Goal: Transaction & Acquisition: Purchase product/service

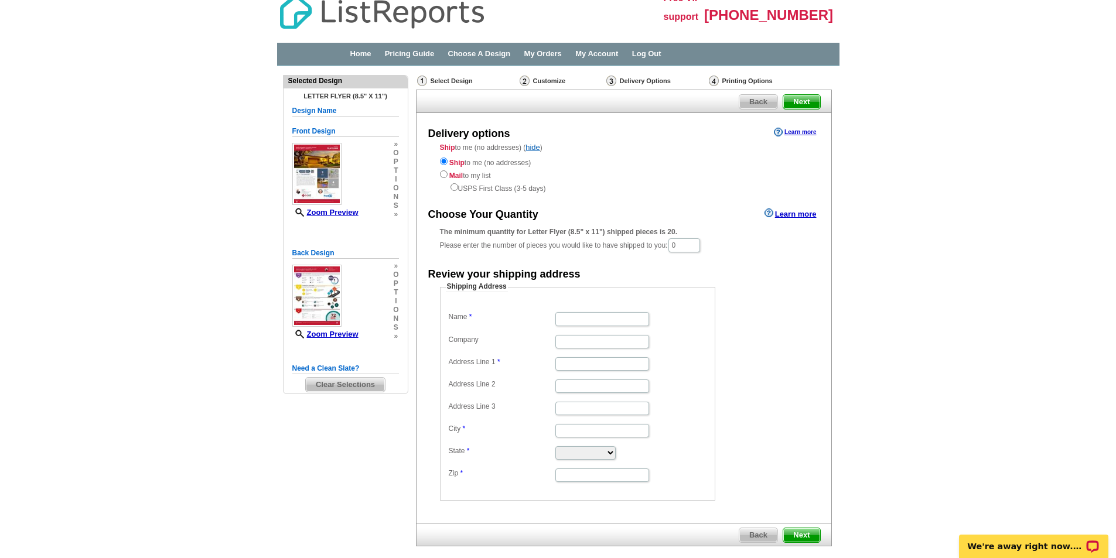
scroll to position [7, 0]
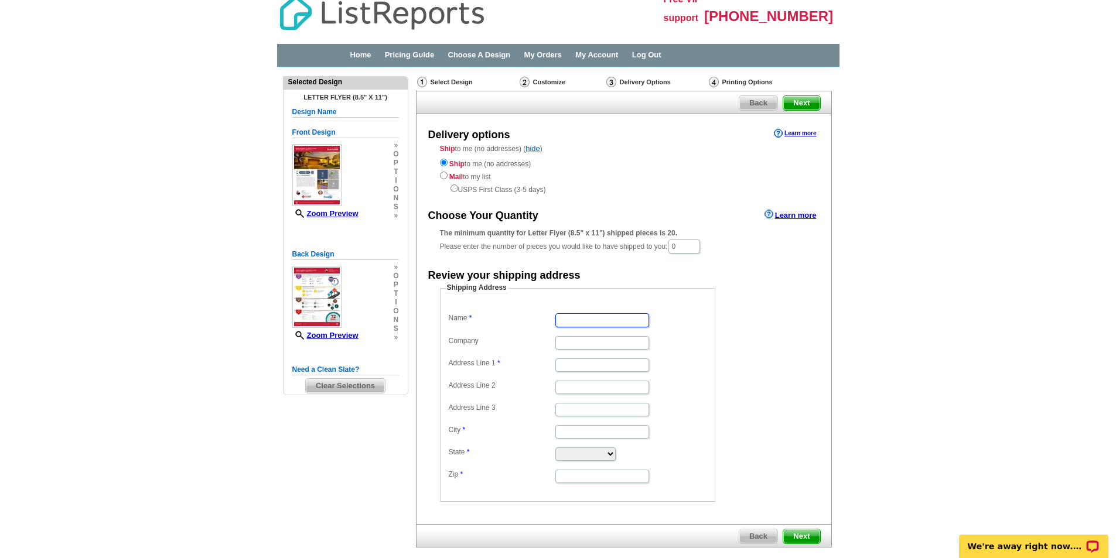
click at [632, 316] on input "Name" at bounding box center [602, 319] width 94 height 13
type input "[PERSON_NAME] and [PERSON_NAME]"
type input "[GEOGRAPHIC_DATA] E"
type input "Palm Desert"
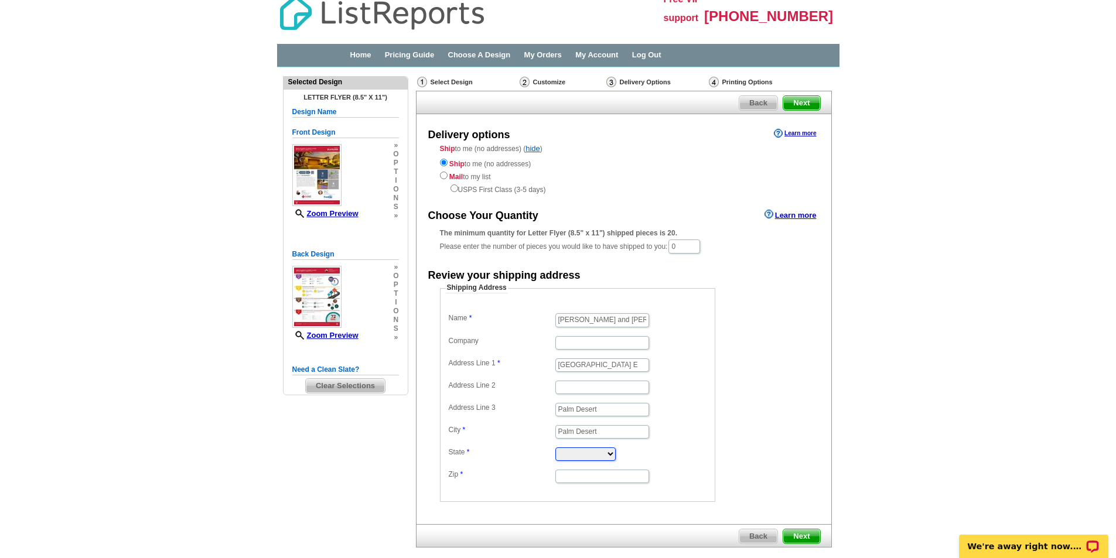
select select "CA"
type input "92260"
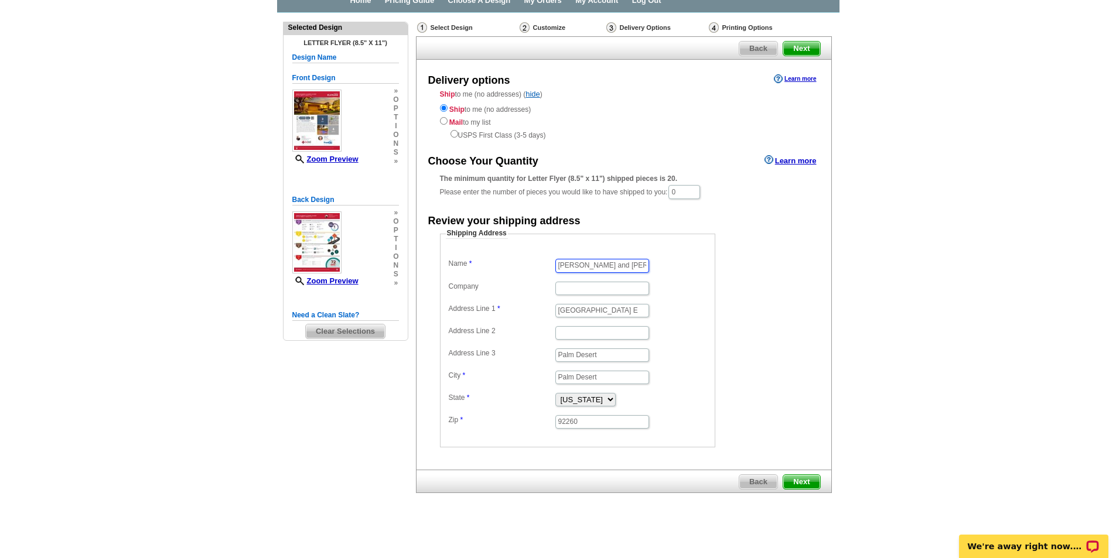
scroll to position [66, 0]
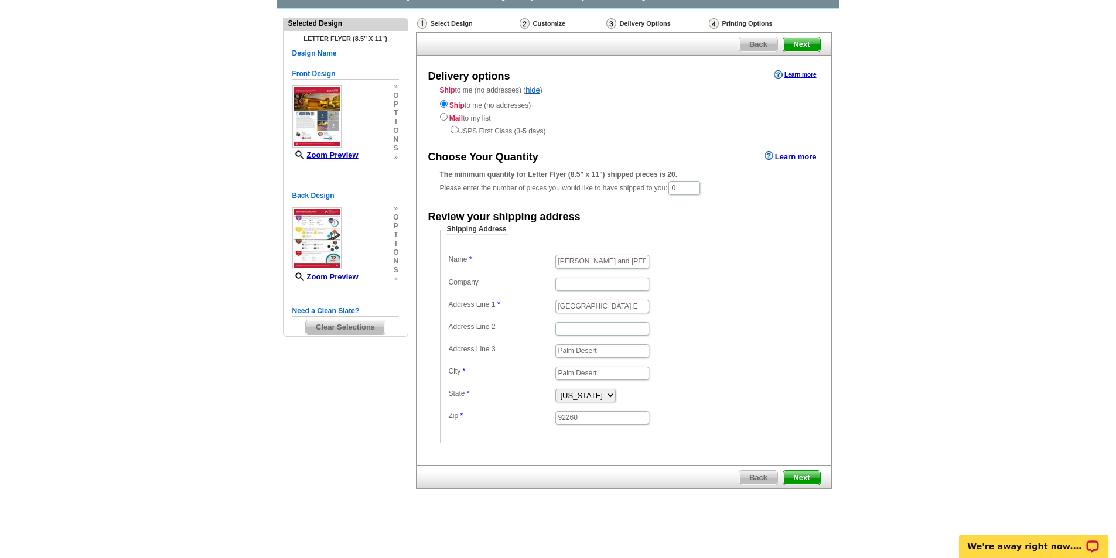
click at [792, 477] on span "Next" at bounding box center [801, 478] width 36 height 14
click at [697, 182] on input "0" at bounding box center [684, 188] width 32 height 14
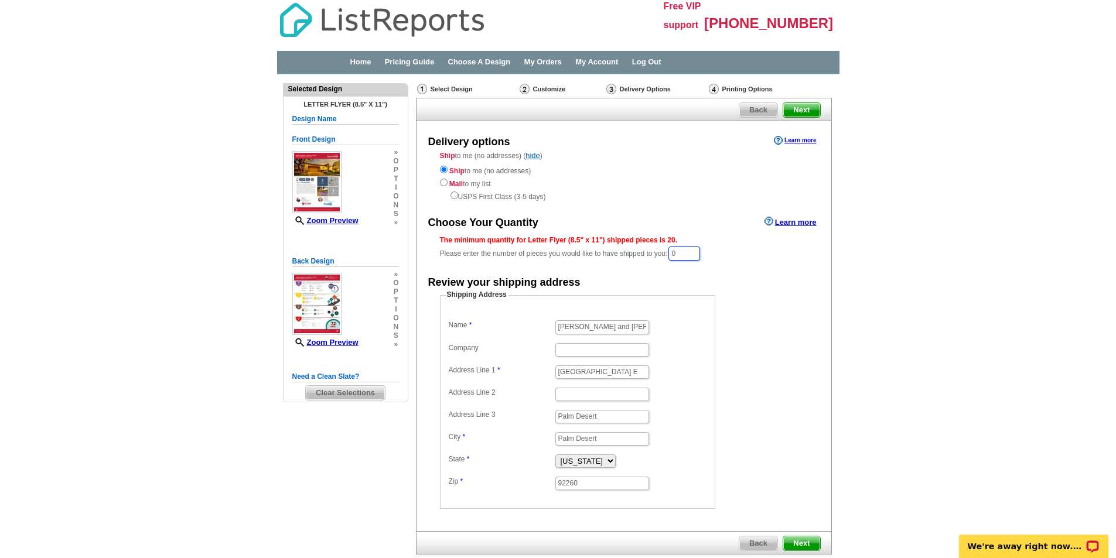
click at [696, 255] on input "0" at bounding box center [684, 254] width 32 height 14
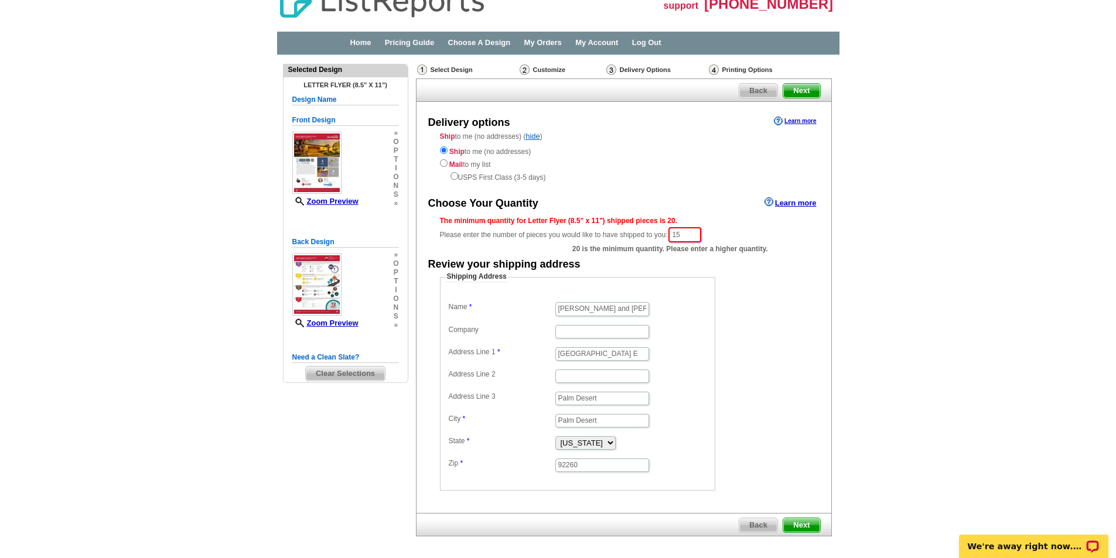
type input "15"
click at [800, 525] on span "Next" at bounding box center [801, 525] width 36 height 14
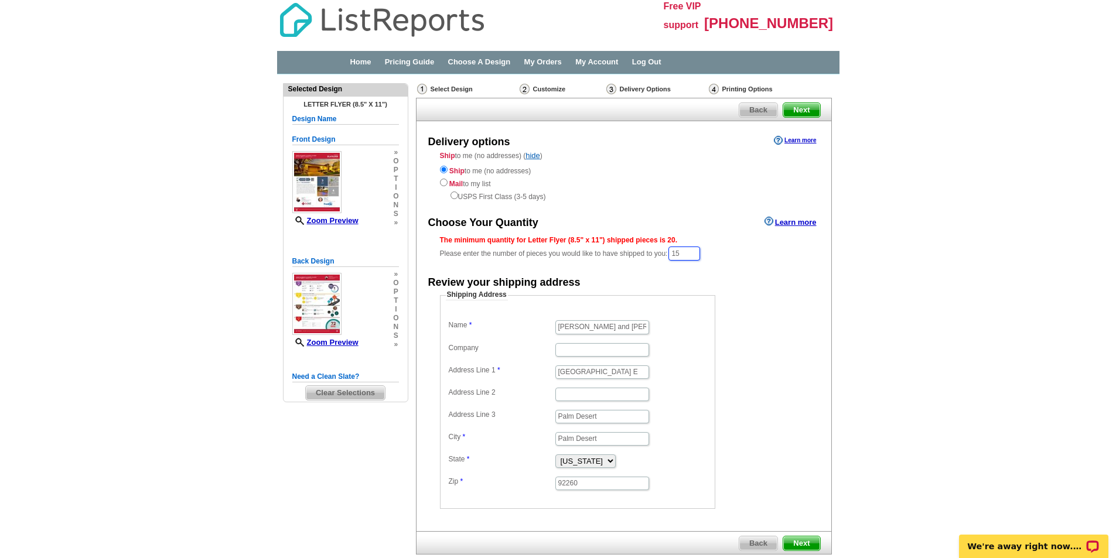
click at [684, 254] on input "15" at bounding box center [684, 254] width 32 height 14
type input "1"
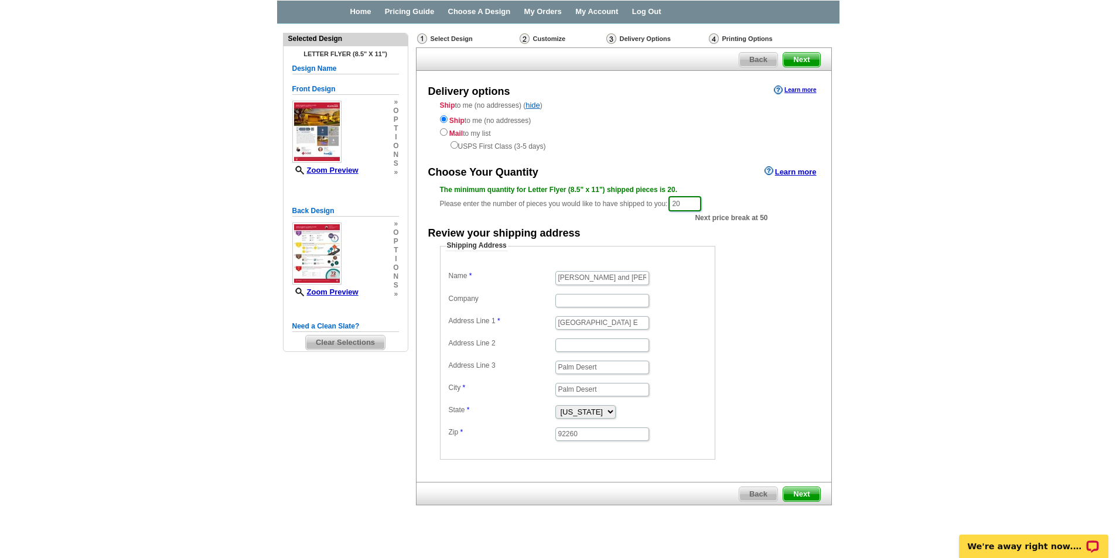
scroll to position [67, 0]
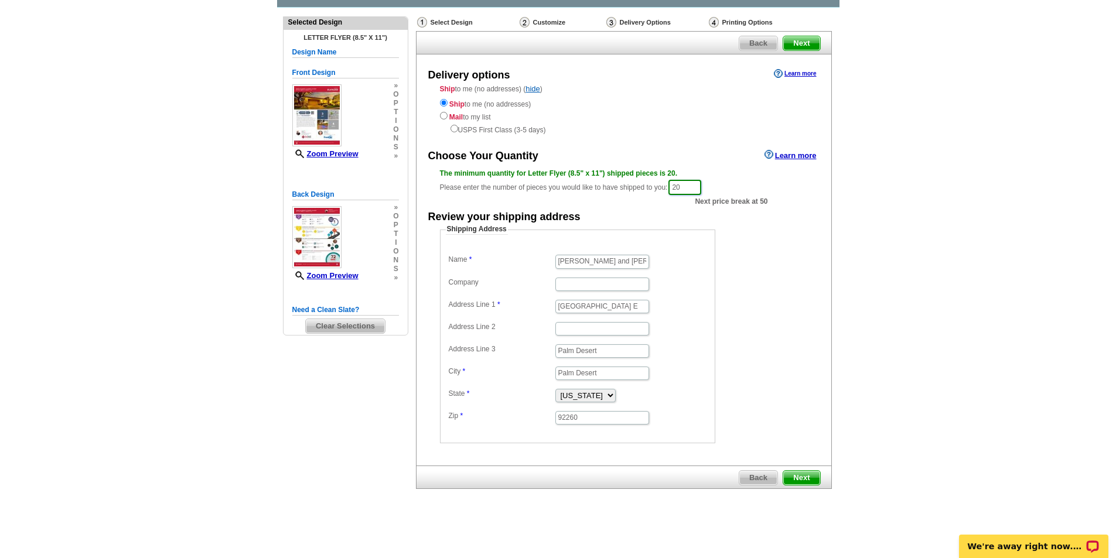
type input "20"
click at [801, 479] on span "Next" at bounding box center [801, 478] width 36 height 14
